Goal: Check status: Check status

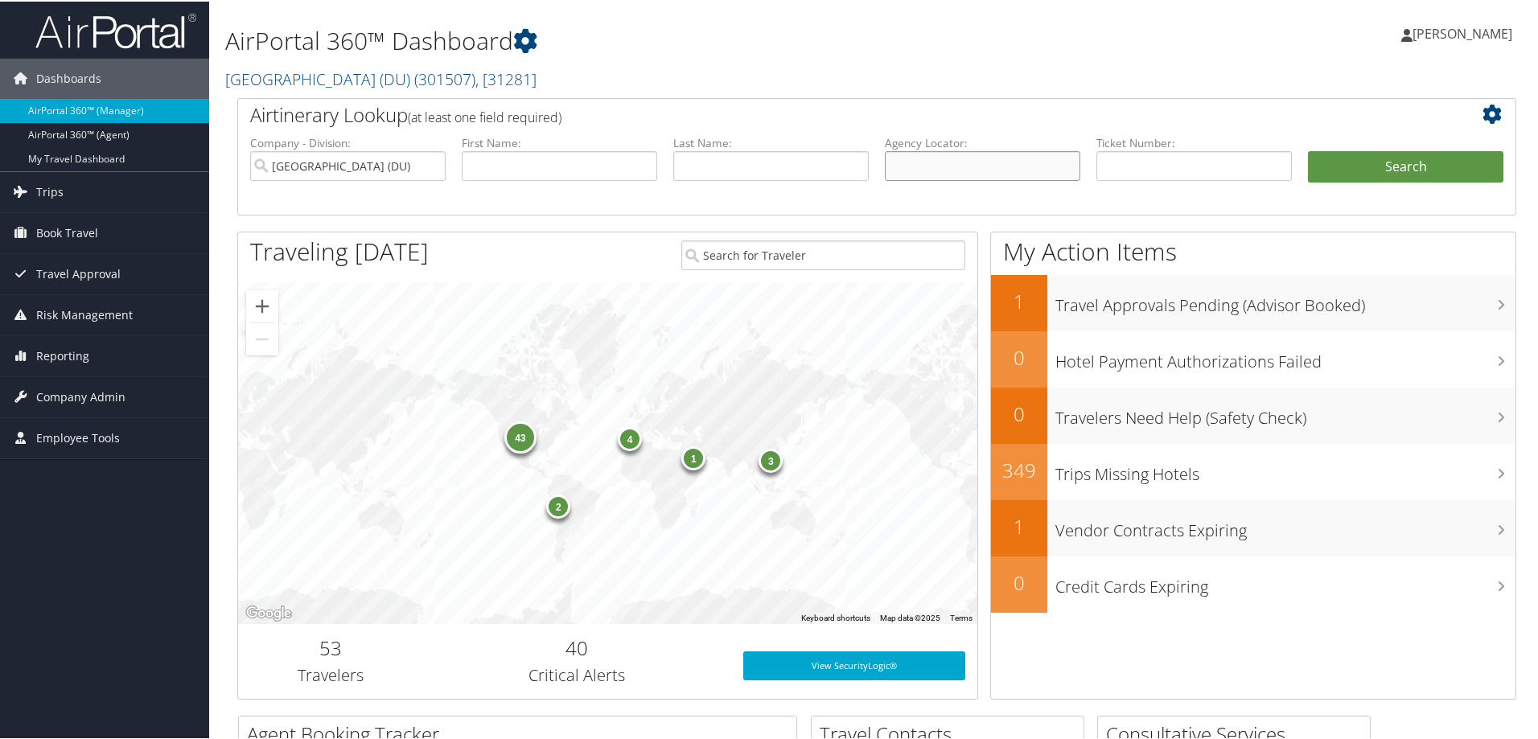
click at [910, 161] on input "text" at bounding box center [982, 165] width 195 height 30
paste input "DL5Q7K"
type input "DL5Q7K"
click at [1338, 174] on button "Search" at bounding box center [1405, 166] width 195 height 32
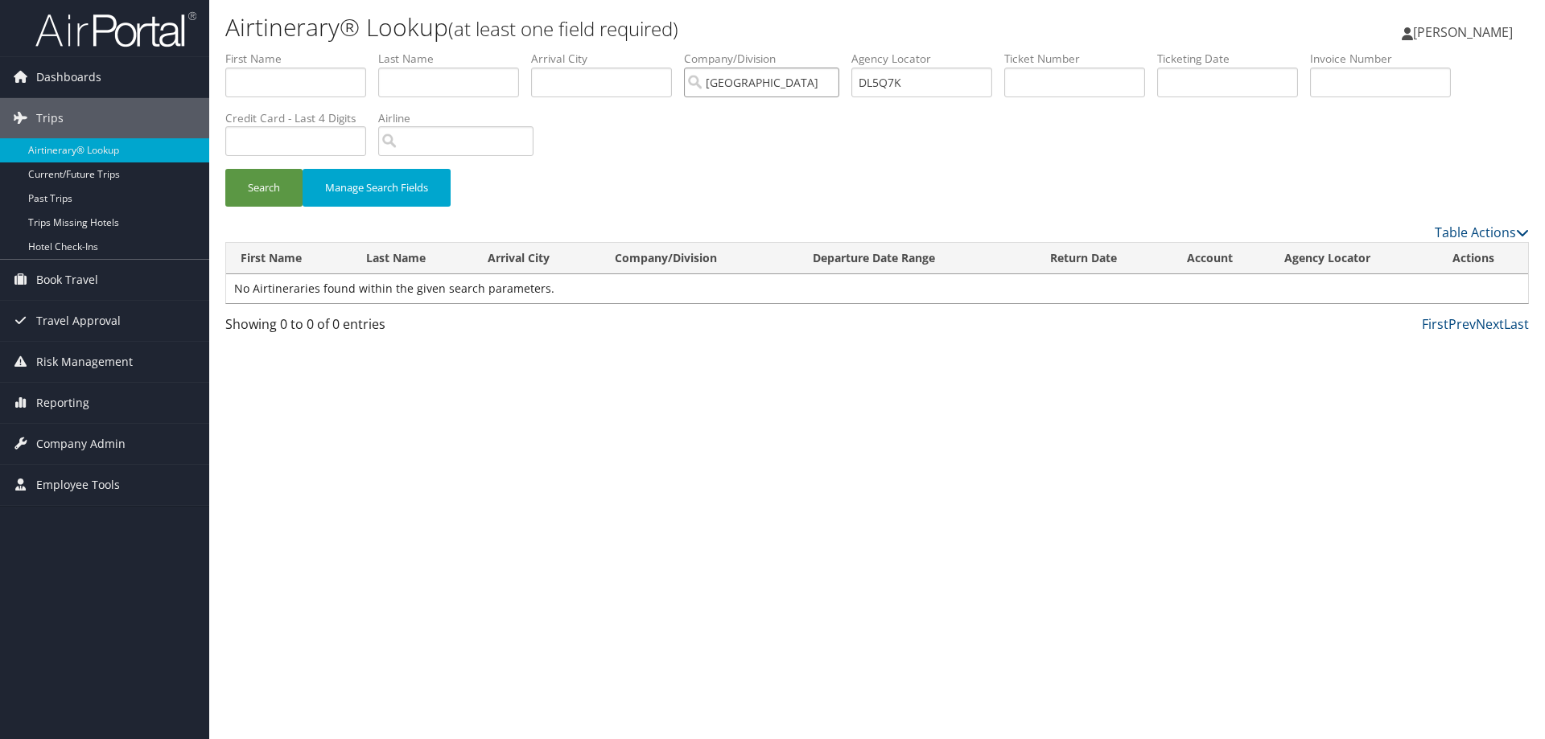
click at [800, 87] on input "[GEOGRAPHIC_DATA] (DU)" at bounding box center [761, 83] width 155 height 30
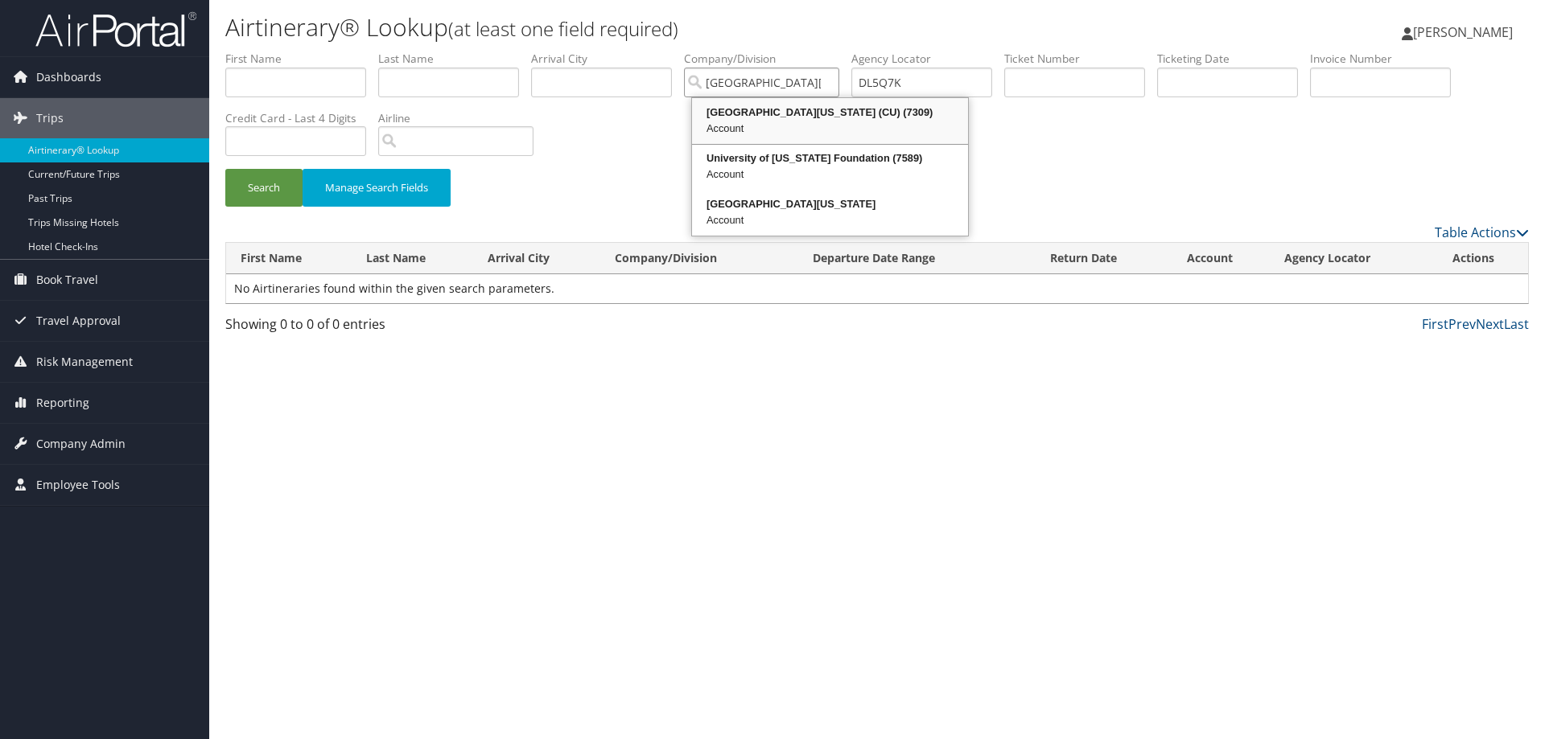
click at [750, 113] on div "[GEOGRAPHIC_DATA][US_STATE] (CU) (7309)" at bounding box center [829, 113] width 271 height 16
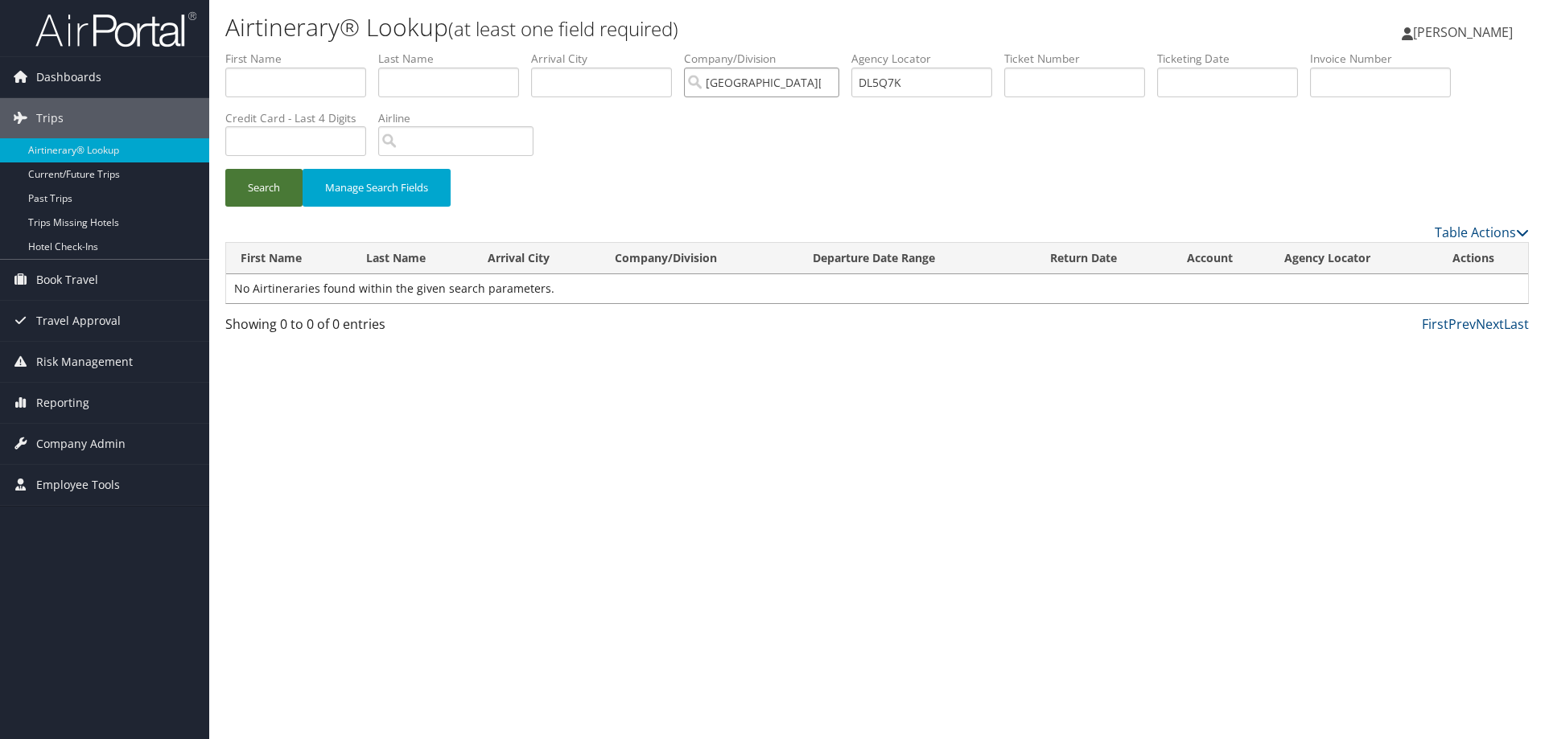
type input "[GEOGRAPHIC_DATA][US_STATE] (CU)"
click at [251, 191] on button "Search" at bounding box center [263, 188] width 77 height 38
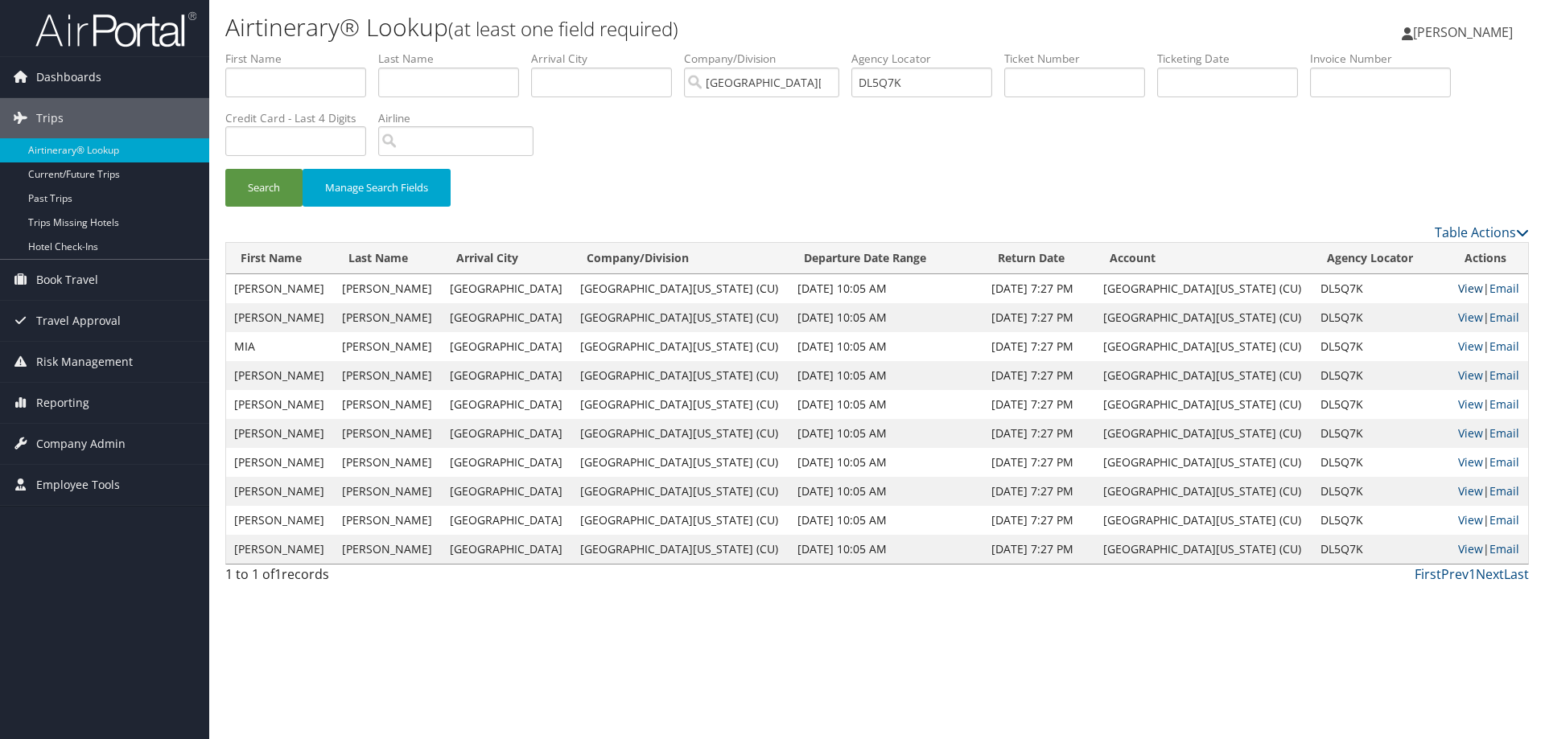
click at [1458, 291] on link "View" at bounding box center [1470, 288] width 25 height 15
click at [895, 81] on input "DL5Q7K" at bounding box center [921, 83] width 141 height 30
paste input "DQ6CFY"
type input "DQ6CFY"
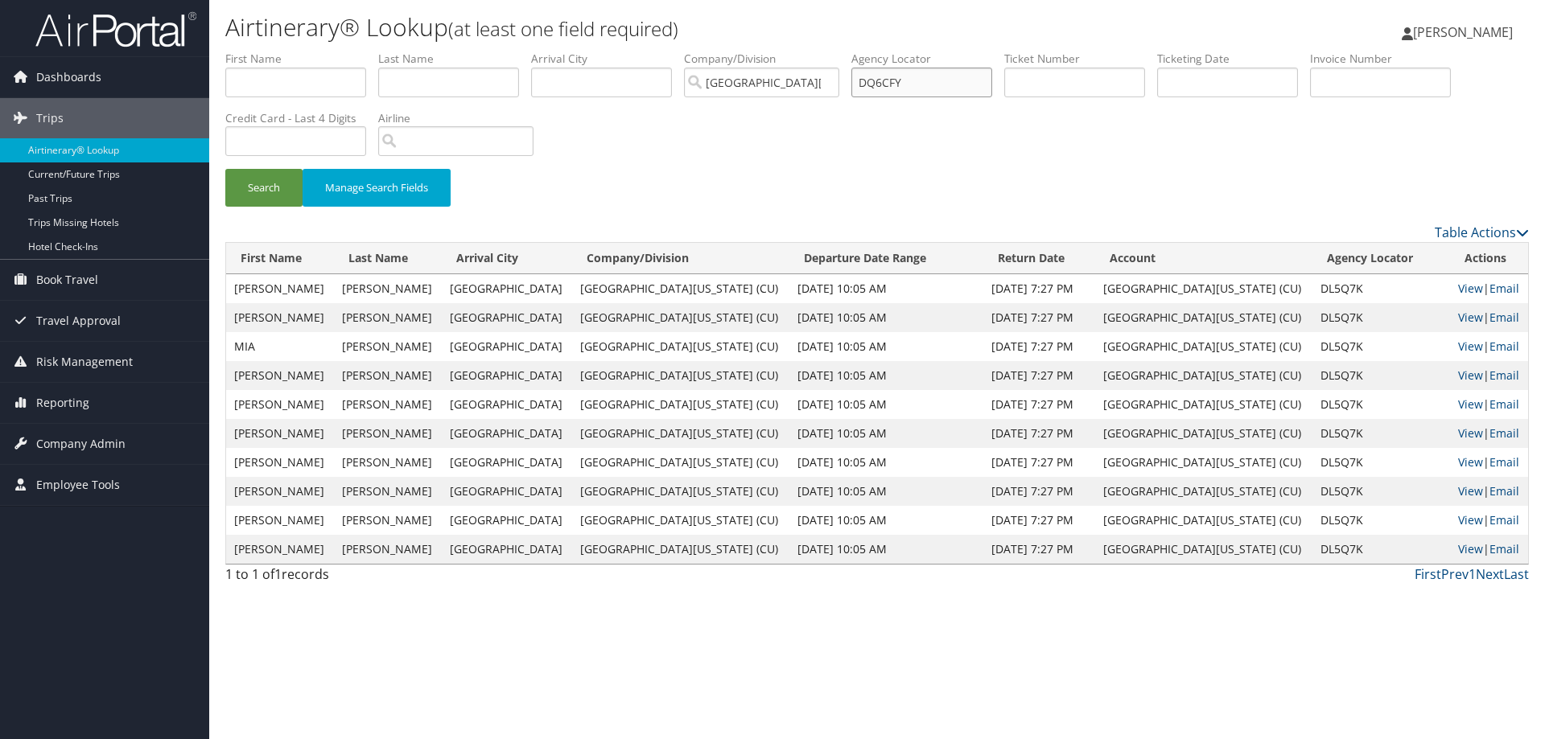
click at [225, 169] on button "Search" at bounding box center [263, 188] width 77 height 38
